Goal: Information Seeking & Learning: Learn about a topic

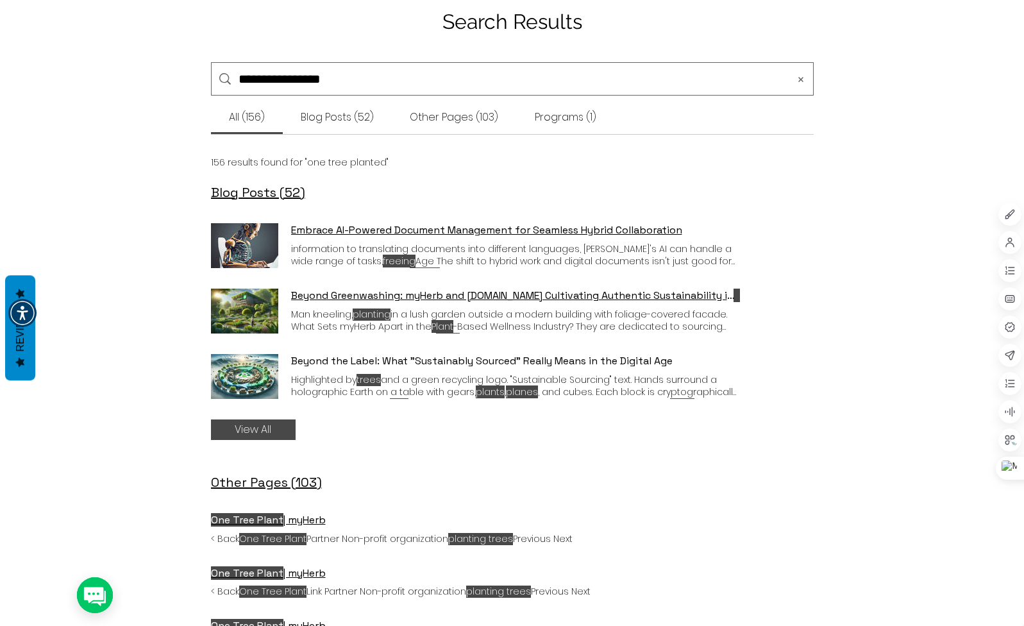
scroll to position [128, 0]
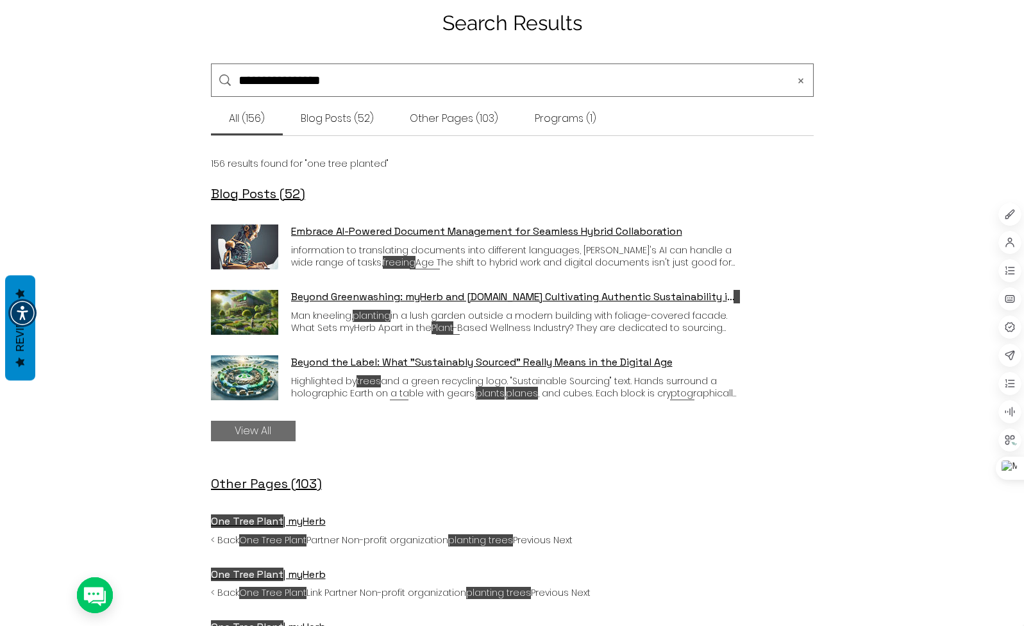
click at [279, 429] on link "View All" at bounding box center [253, 431] width 85 height 21
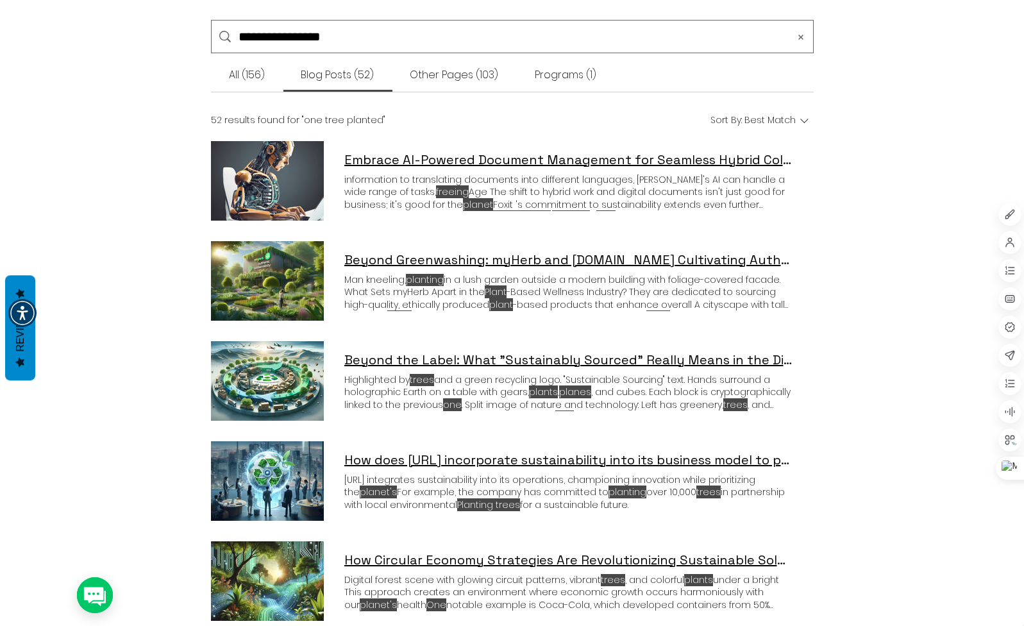
scroll to position [182, 0]
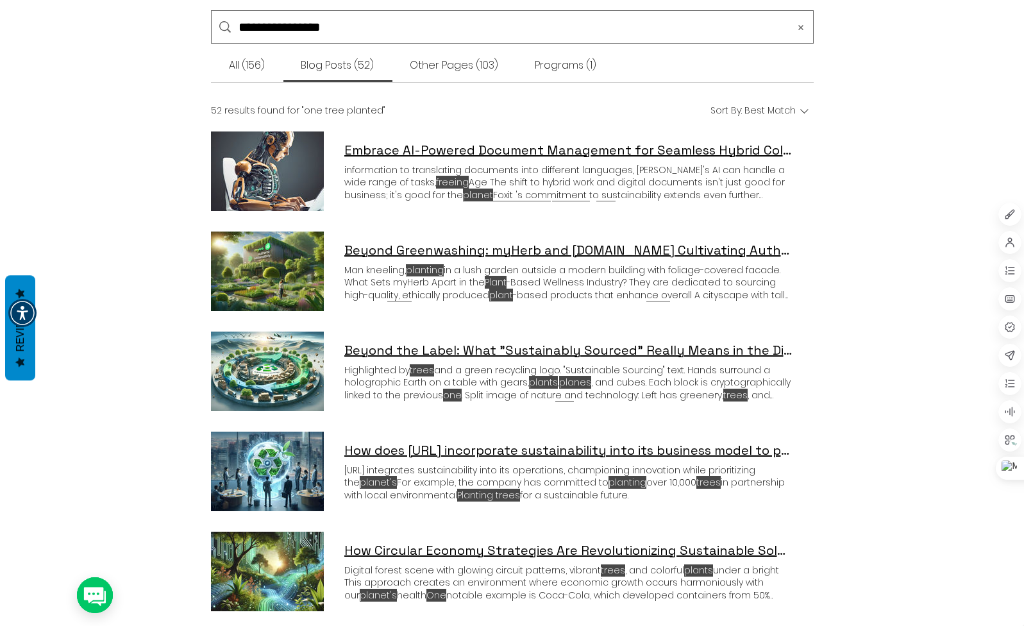
click at [469, 74] on div "Other Pages (103)" at bounding box center [454, 65] width 124 height 33
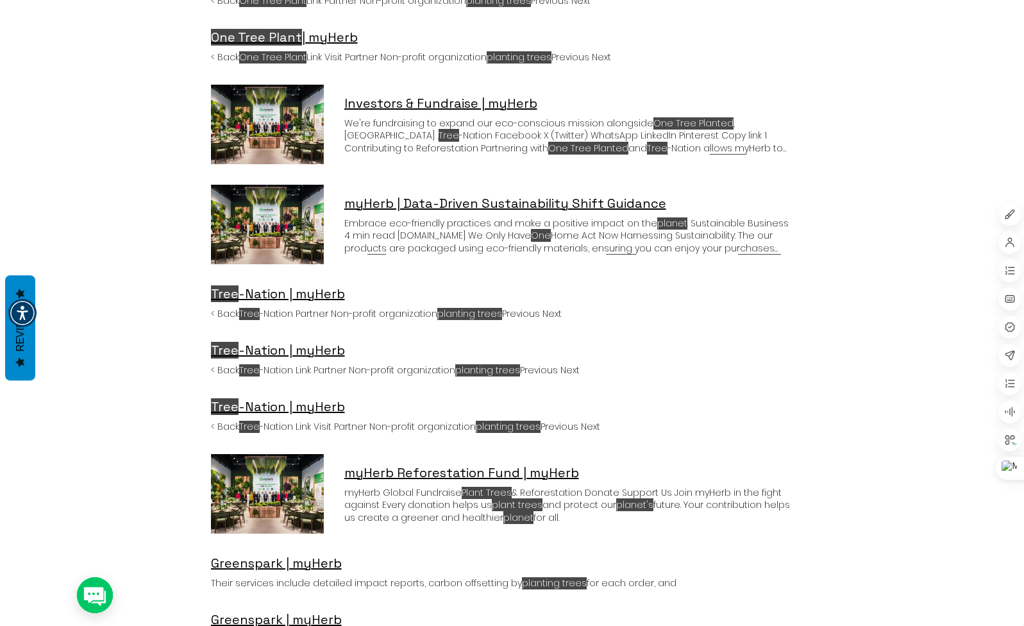
scroll to position [502, 0]
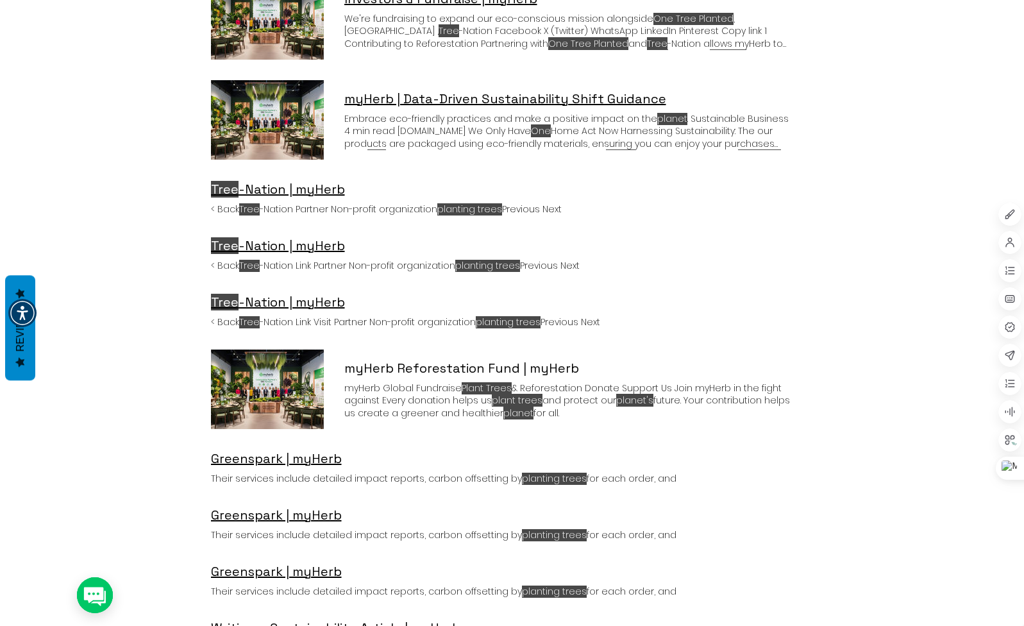
click at [396, 368] on link "myHerb Reforestation Fund | myHerb" at bounding box center [461, 368] width 235 height 18
